Goal: Transaction & Acquisition: Purchase product/service

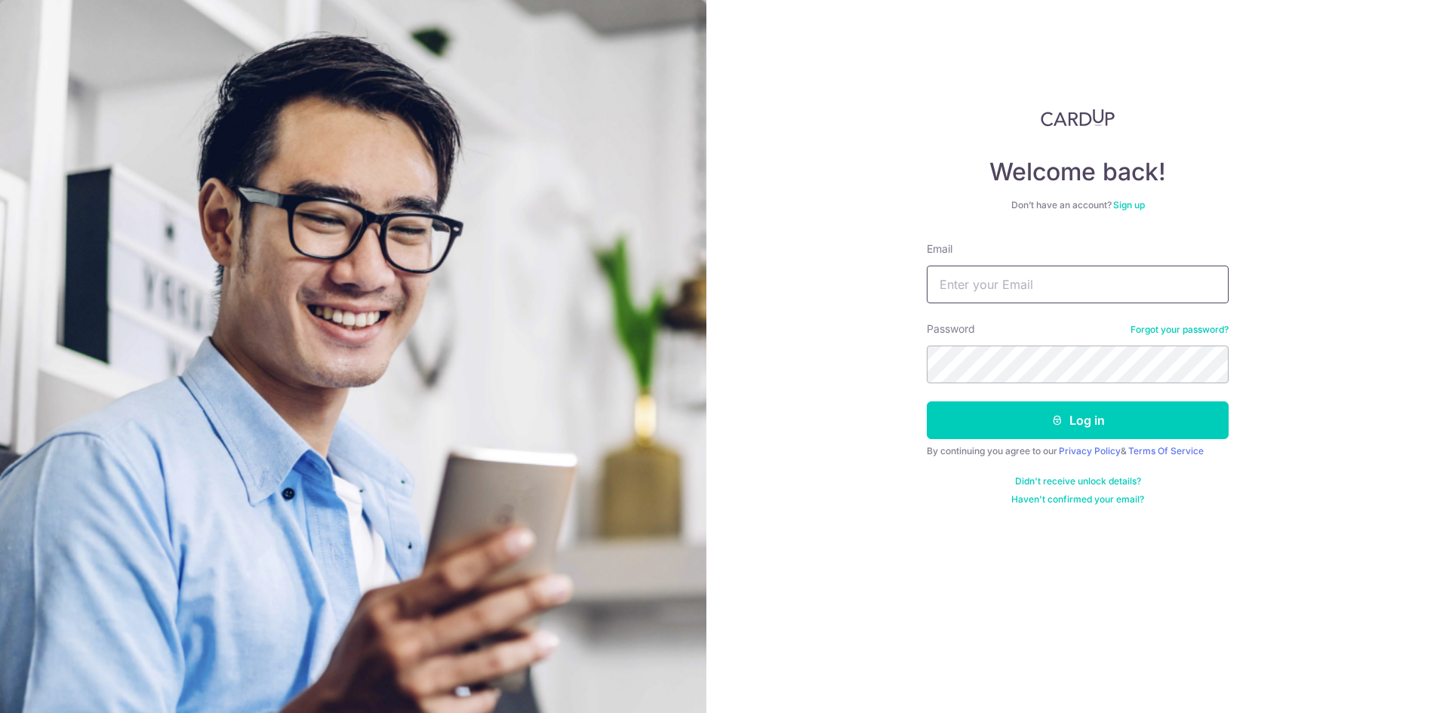
click at [987, 291] on input "Email" at bounding box center [1078, 285] width 302 height 38
paste input "Rouge Intimatte in #274"
type input "R"
type input "peony.lim@hotmail.com"
click at [1070, 441] on form "Email peony.lim@hotmail.com Password Forgot your password? Log in By continuing…" at bounding box center [1078, 373] width 302 height 264
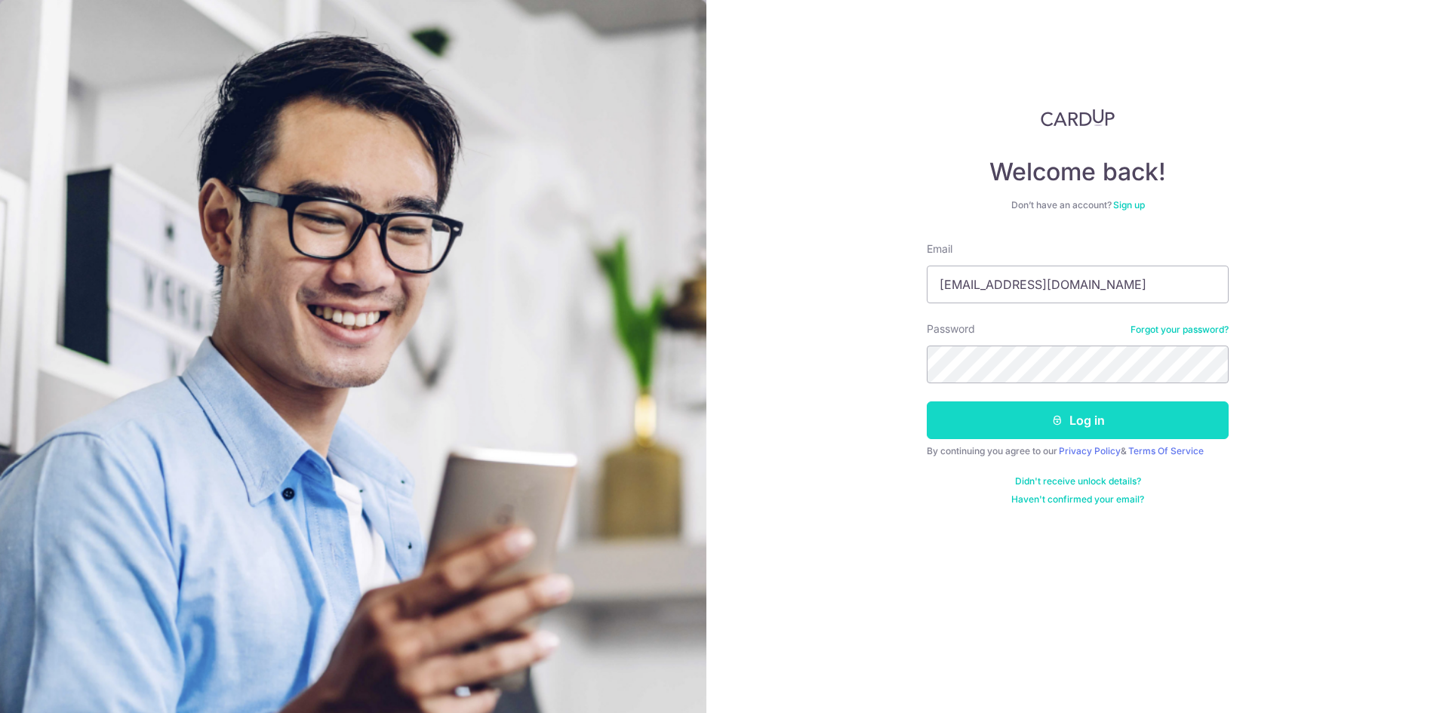
click at [1072, 432] on button "Log in" at bounding box center [1078, 420] width 302 height 38
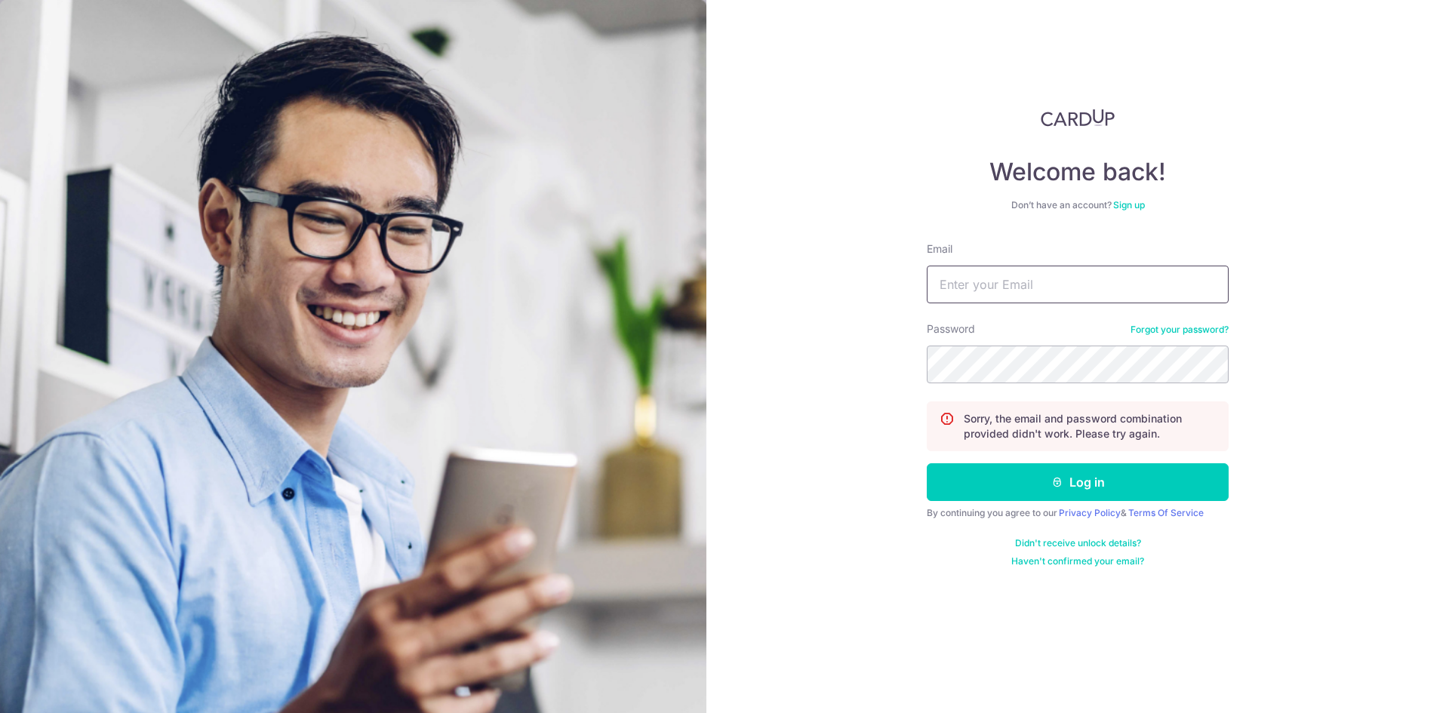
click at [1007, 280] on input "Email" at bounding box center [1078, 285] width 302 height 38
type input "peony.lim@hotmail.com"
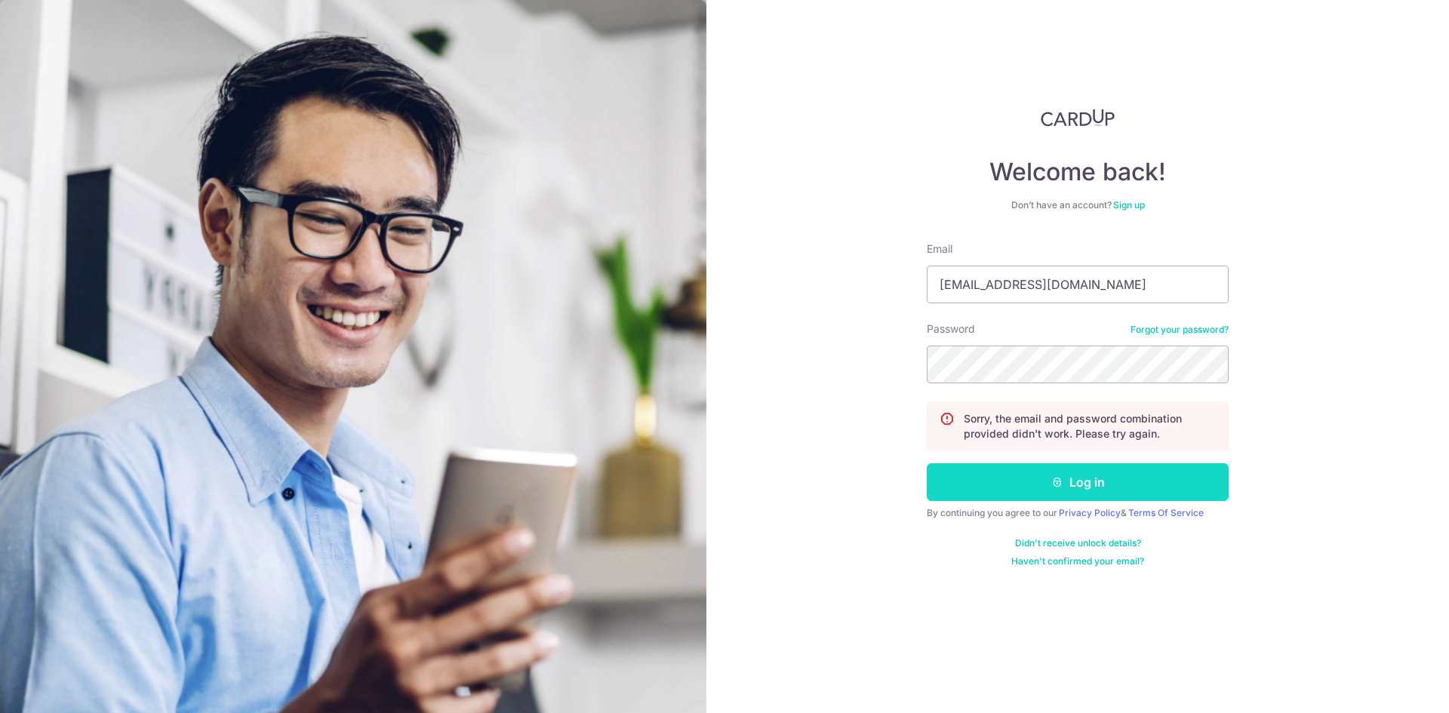
click at [1063, 481] on button "Log in" at bounding box center [1078, 482] width 302 height 38
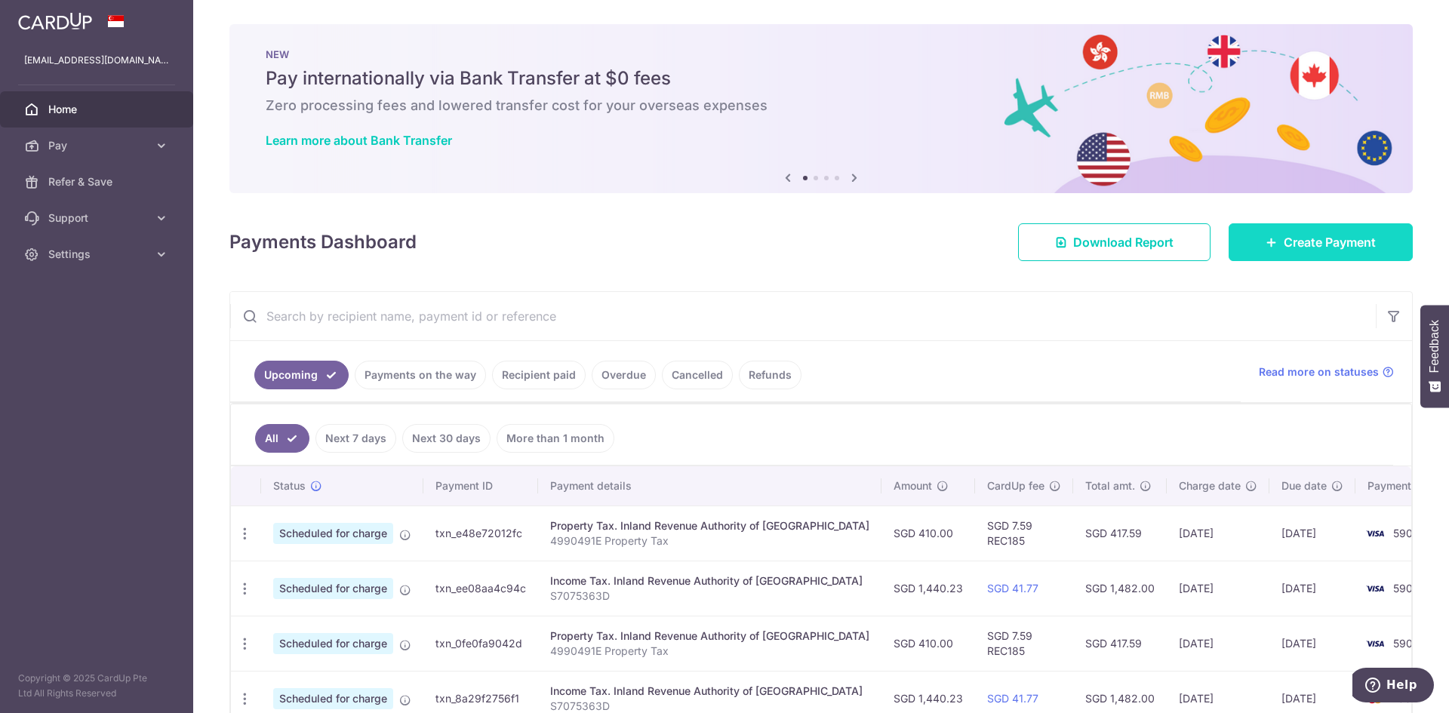
click at [1284, 234] on span "Create Payment" at bounding box center [1330, 242] width 92 height 18
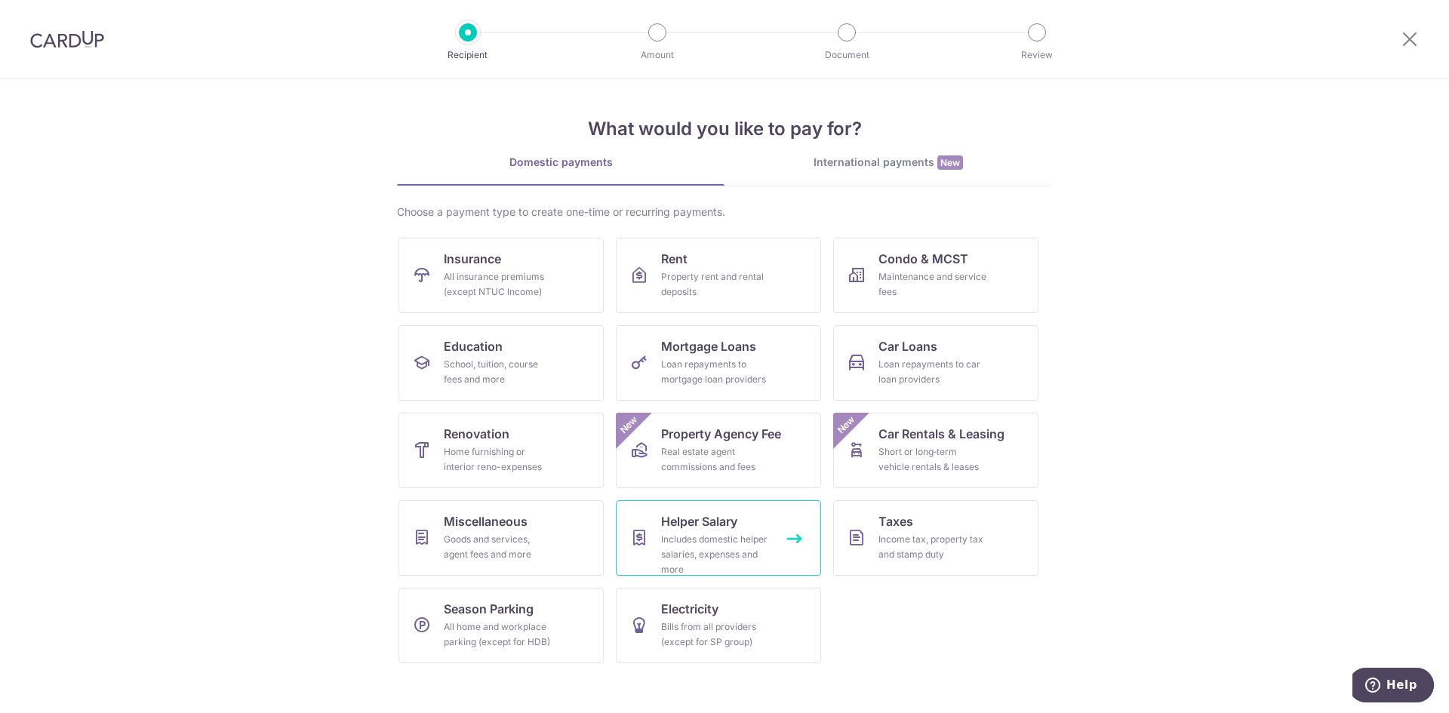
click at [715, 534] on div "Includes domestic helper salaries, expenses and more" at bounding box center [715, 554] width 109 height 45
